Goal: Task Accomplishment & Management: Use online tool/utility

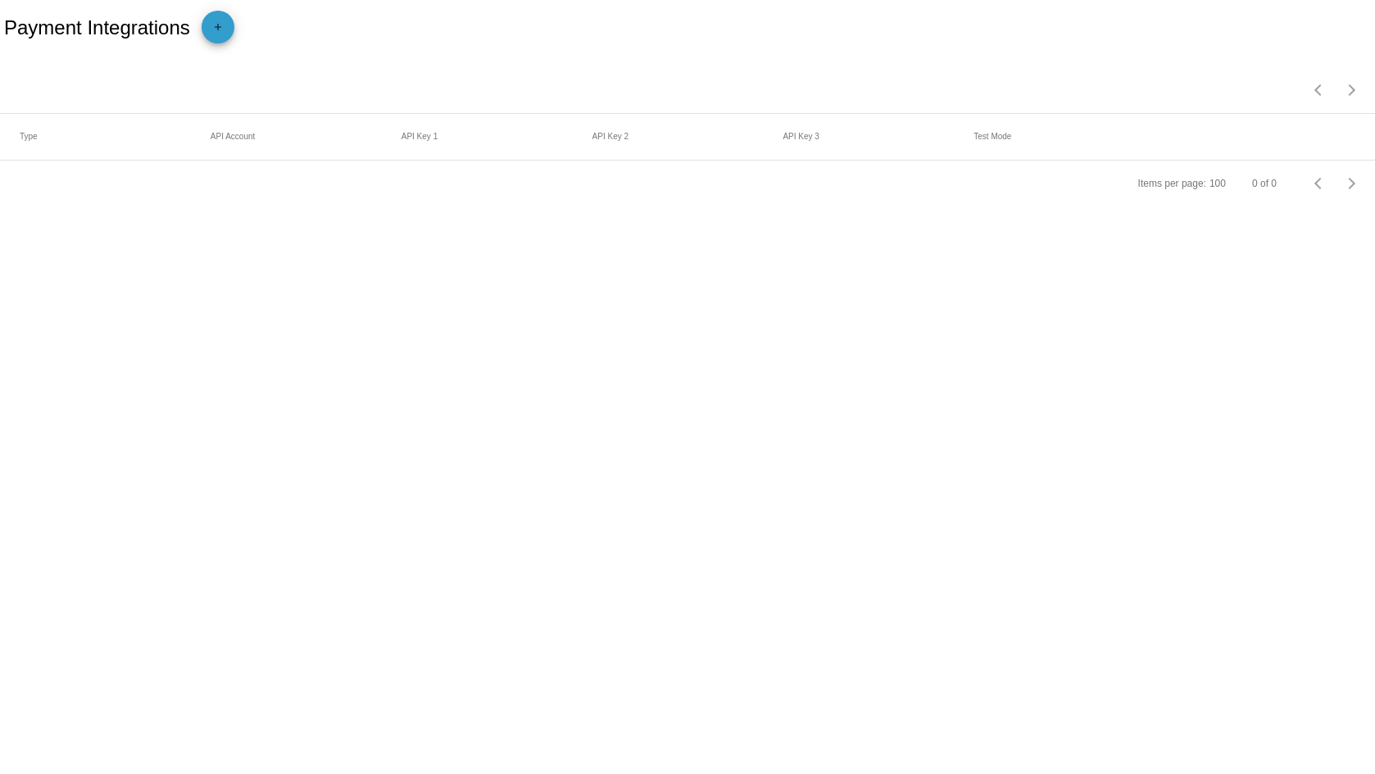
click at [216, 24] on mat-icon "add" at bounding box center [218, 31] width 20 height 20
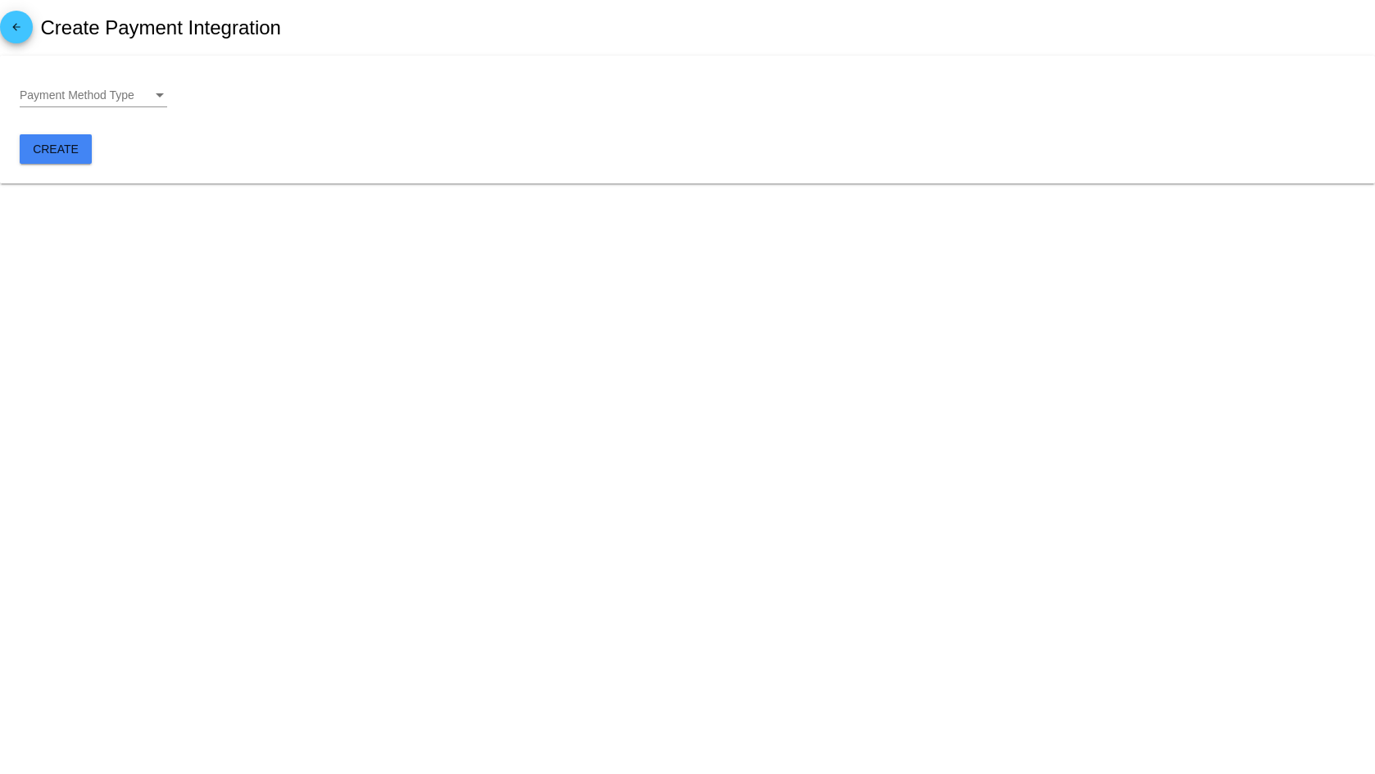
click at [155, 94] on div "Payment Method Type" at bounding box center [159, 95] width 15 height 13
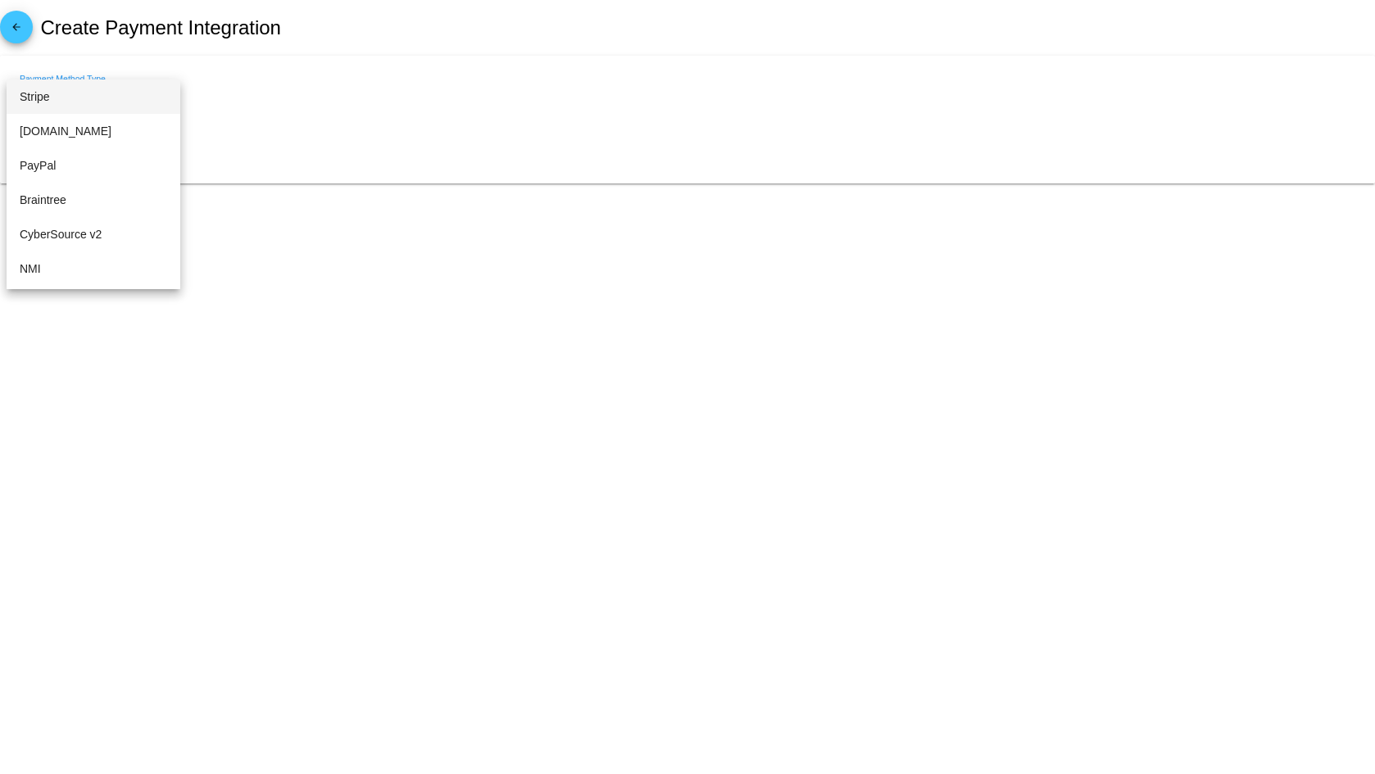
click at [58, 94] on span "Stripe" at bounding box center [93, 96] width 147 height 34
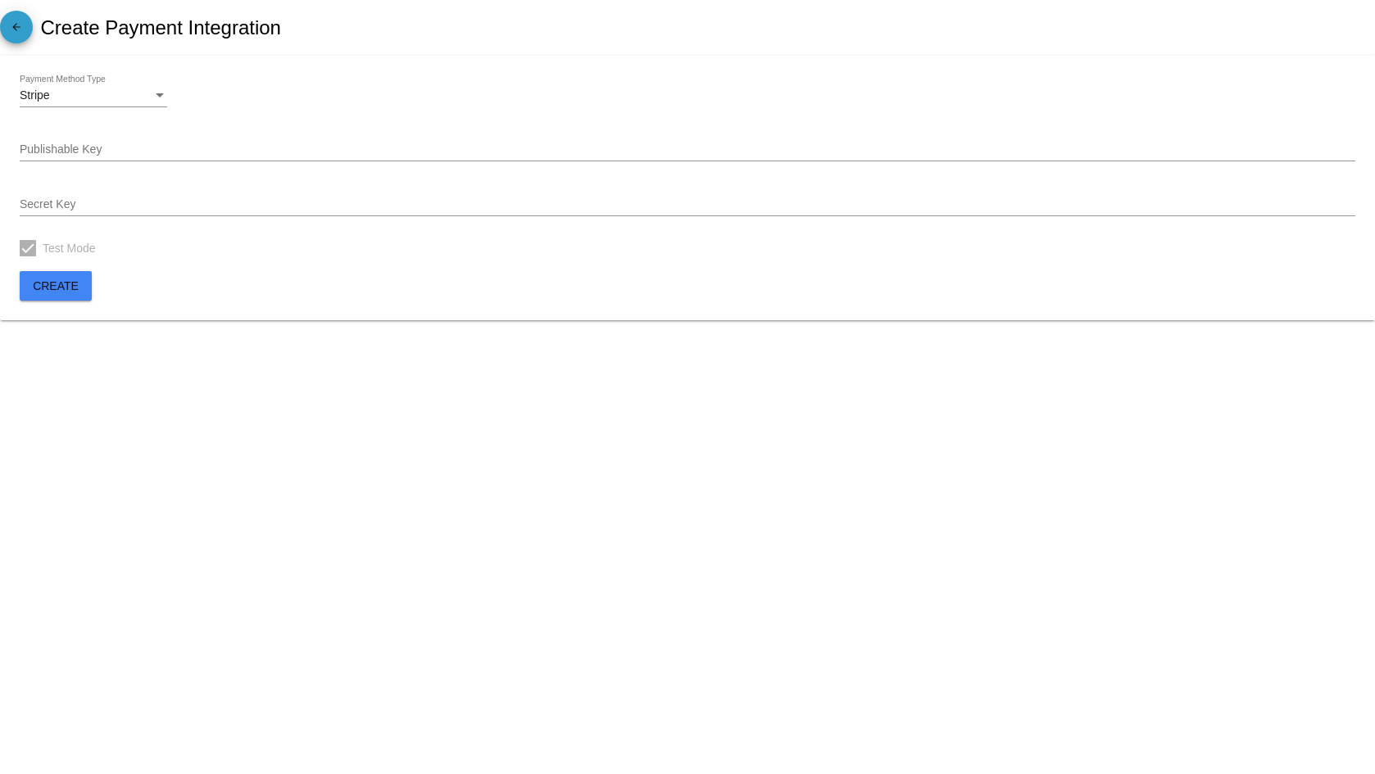
click at [16, 33] on mat-icon "arrow_back" at bounding box center [17, 31] width 20 height 20
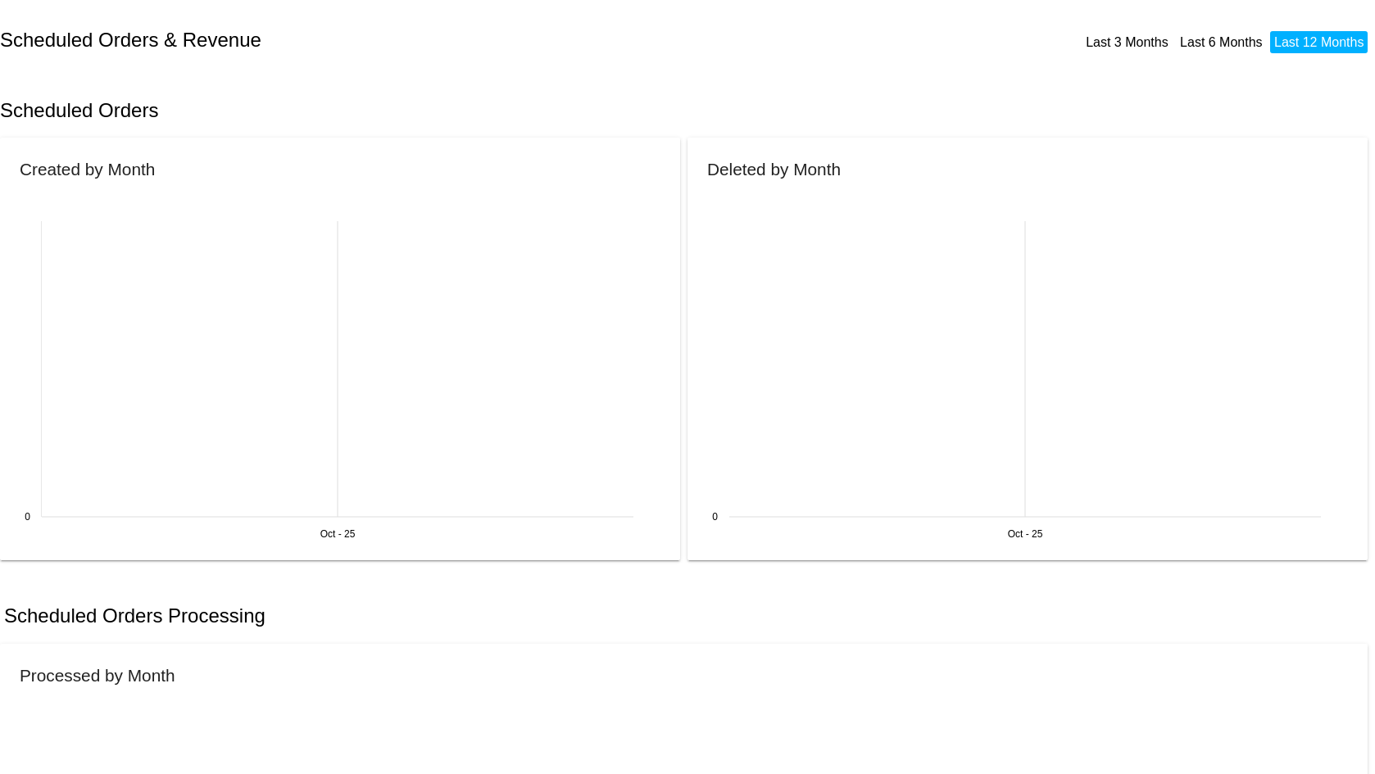
scroll to position [573, 0]
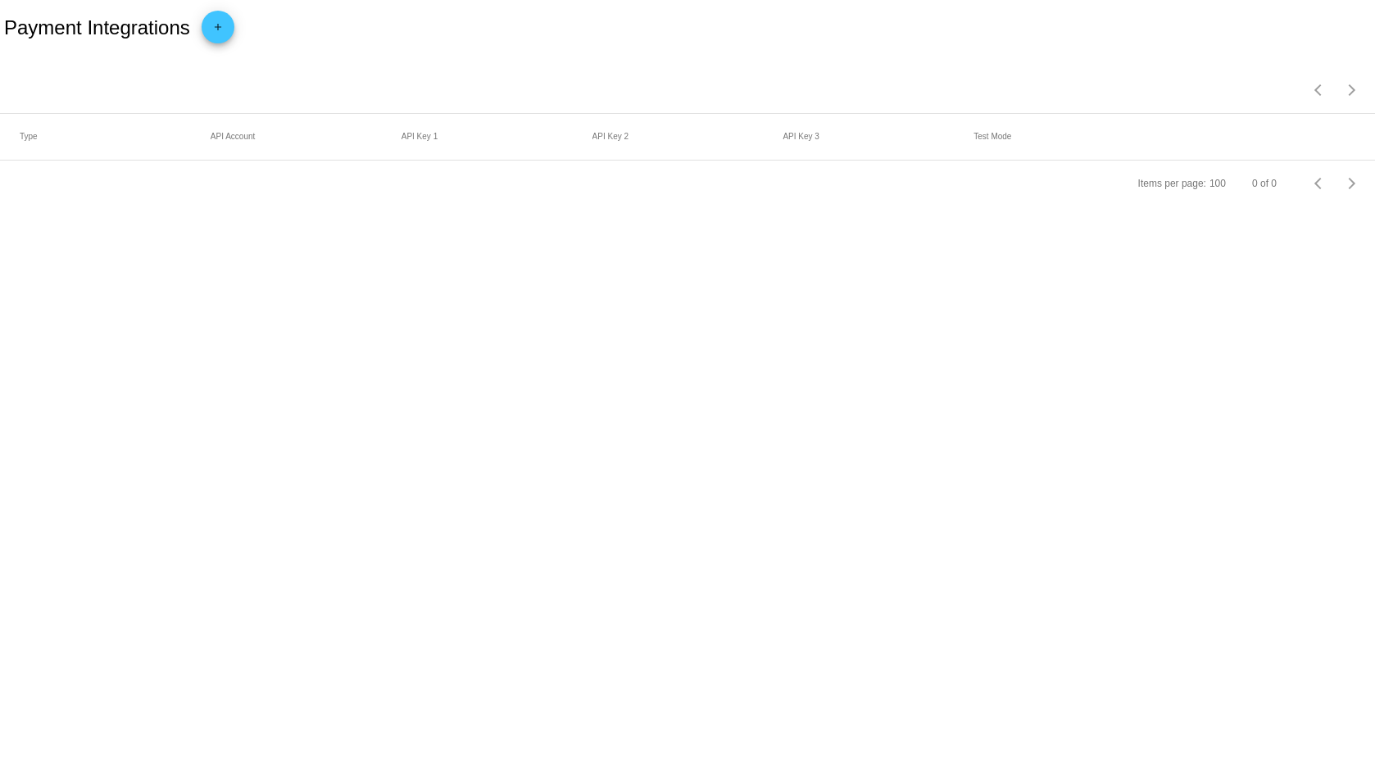
click at [227, 27] on mat-icon "add" at bounding box center [218, 31] width 20 height 20
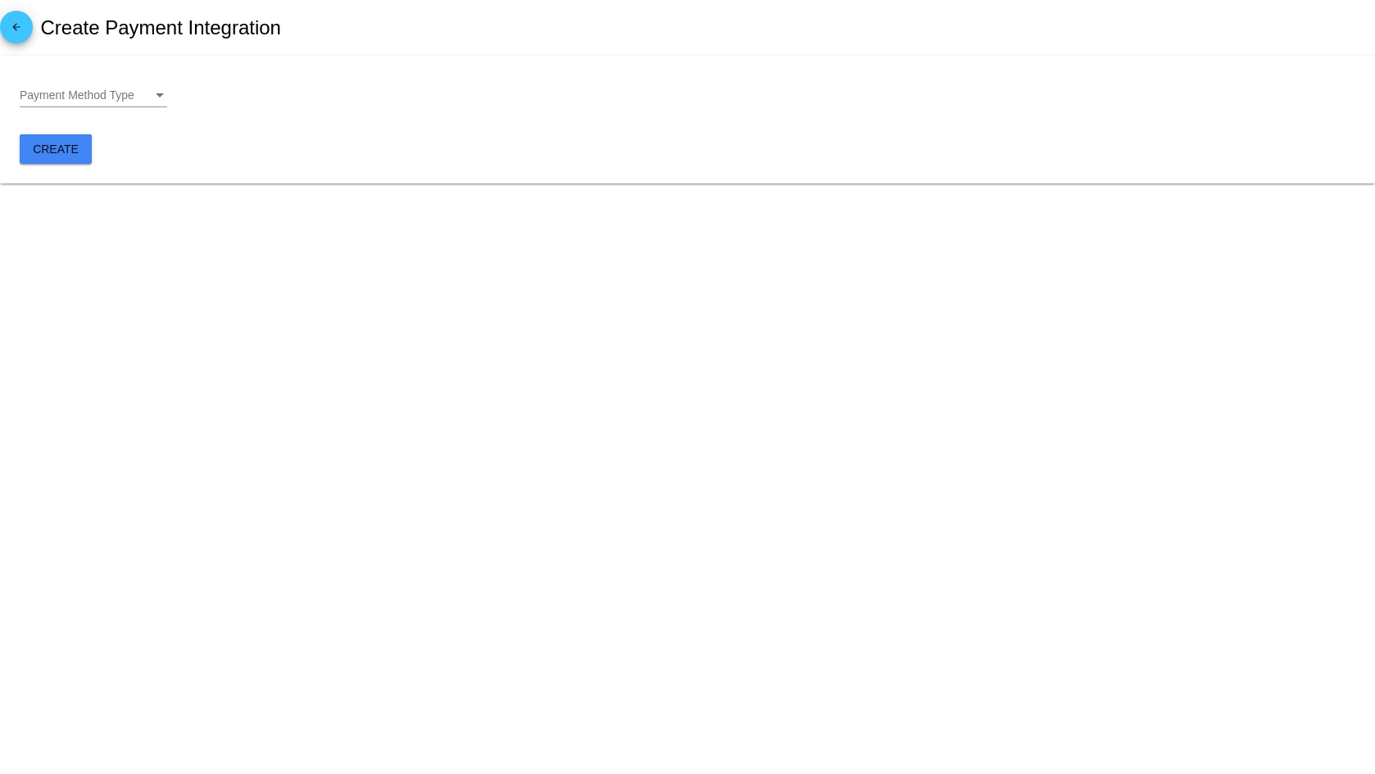
click at [134, 90] on span "Payment Method Type" at bounding box center [77, 94] width 115 height 13
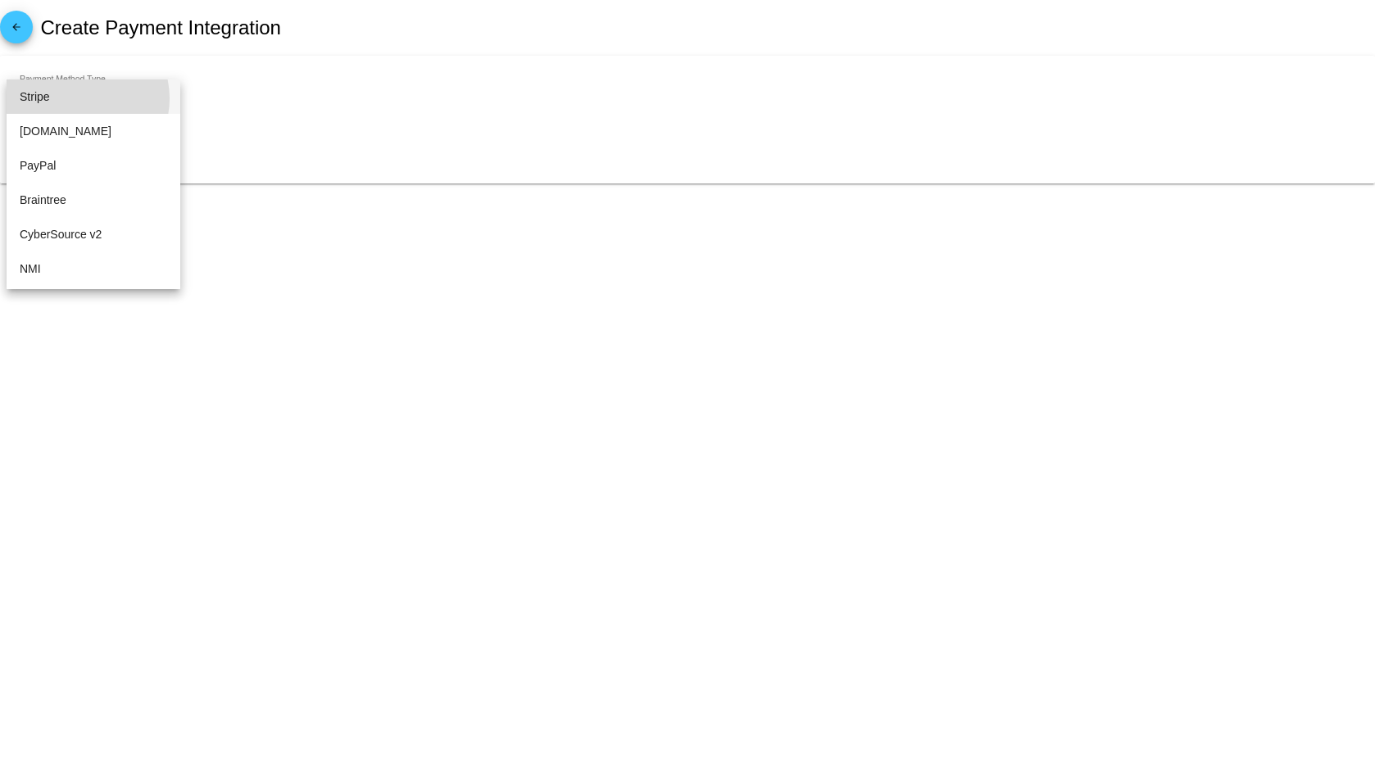
click at [78, 98] on span "Stripe" at bounding box center [93, 96] width 147 height 34
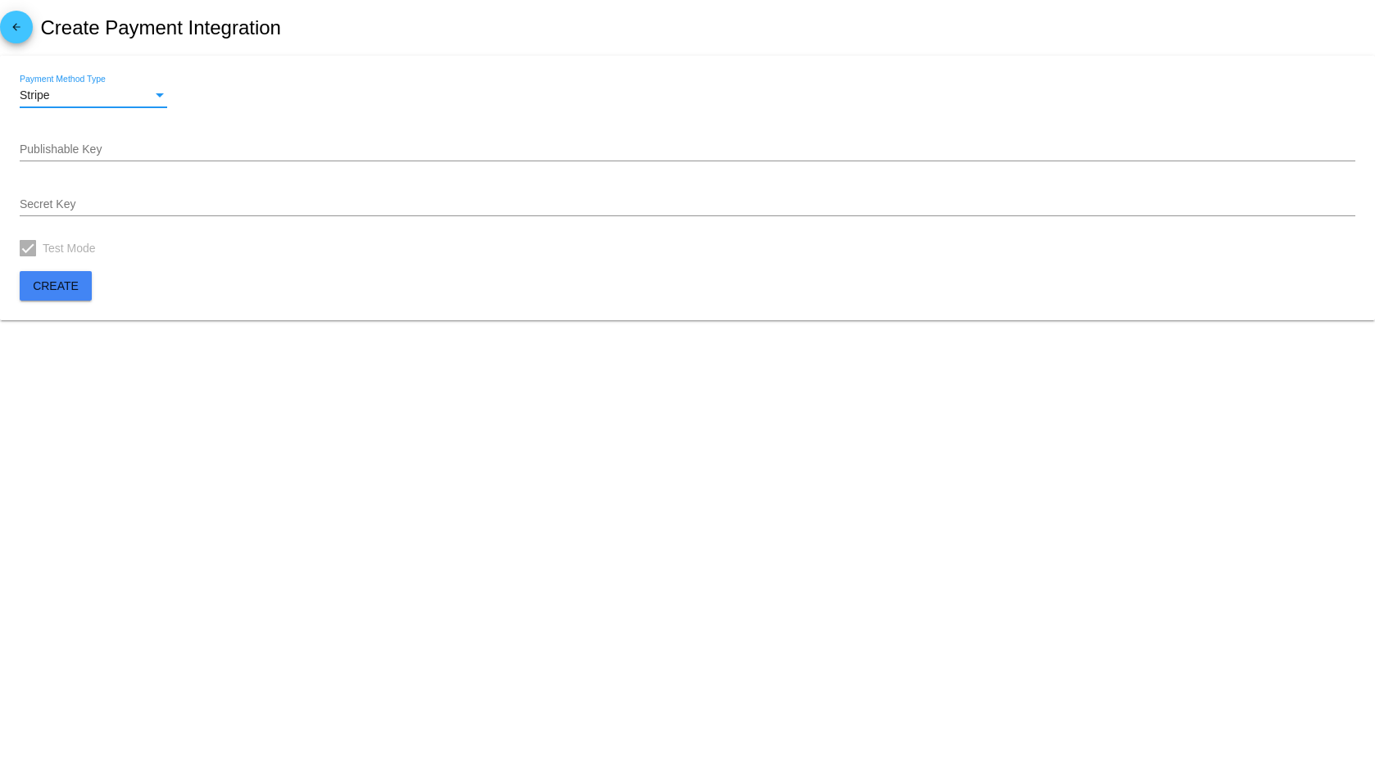
drag, startPoint x: 154, startPoint y: 369, endPoint x: 175, endPoint y: 367, distance: 21.4
click at [155, 369] on body "arrow_back Create Payment Integration Stripe Payment Method Type Publishable Ke…" at bounding box center [687, 387] width 1375 height 774
